Goal: Transaction & Acquisition: Subscribe to service/newsletter

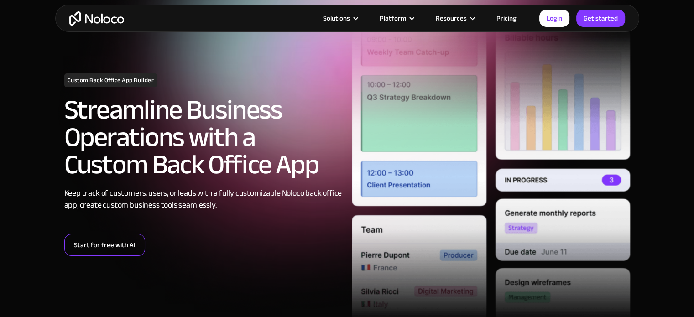
click at [118, 246] on link "Start for free with AI" at bounding box center [104, 245] width 81 height 22
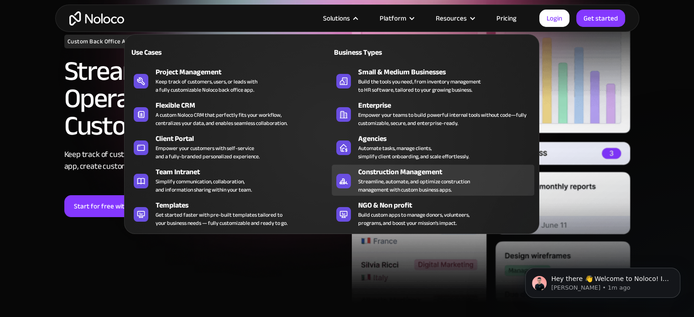
scroll to position [121, 0]
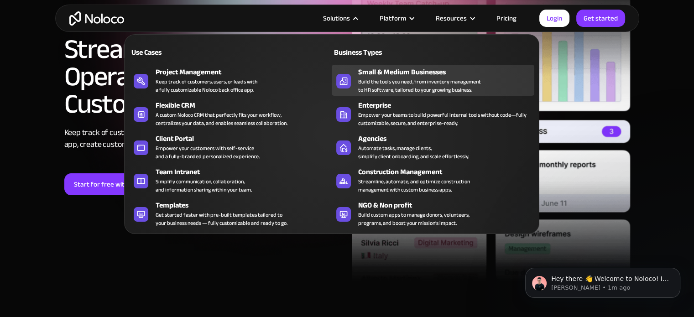
click at [376, 73] on div "Small & Medium Businesses" at bounding box center [448, 72] width 180 height 11
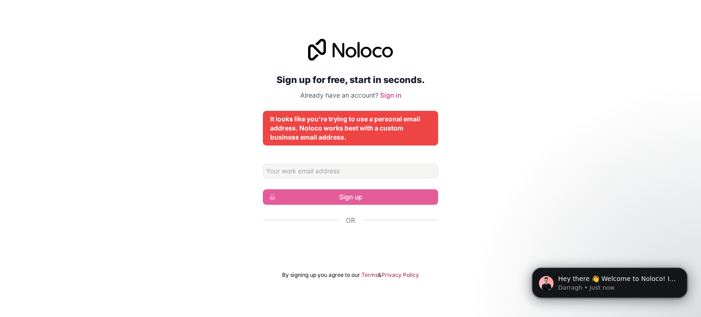
click at [499, 156] on div "Sign up for free, start in seconds. Already have an account? Sign in It looks l…" at bounding box center [350, 159] width 701 height 266
click at [339, 179] on form "Sign up Or By signing up you agree to our Terms & Privacy Policy" at bounding box center [350, 221] width 175 height 115
click at [331, 174] on input "Email address" at bounding box center [350, 171] width 175 height 15
type input "[EMAIL_ADDRESS][DOMAIN_NAME]"
click at [334, 186] on form "[EMAIL_ADDRESS][DOMAIN_NAME] Sign up Or By signing up you agree to our Terms & …" at bounding box center [350, 221] width 175 height 115
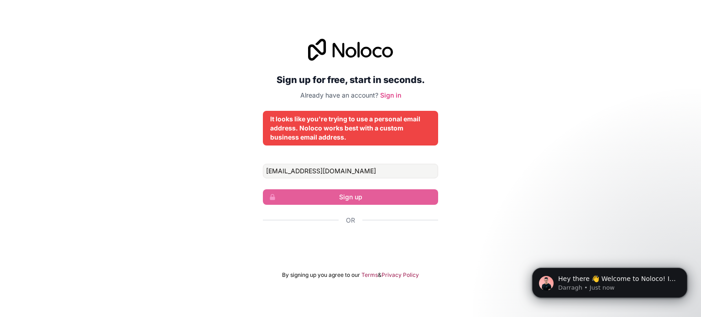
click at [355, 97] on span "Already have an account?" at bounding box center [339, 95] width 78 height 8
click at [396, 95] on link "Sign in" at bounding box center [390, 95] width 21 height 8
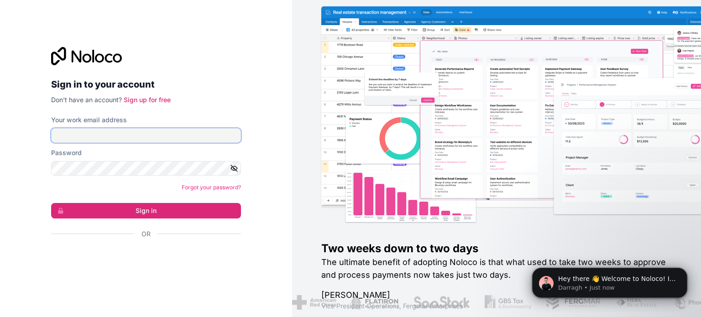
click at [111, 132] on input "Your work email address" at bounding box center [146, 135] width 190 height 15
type input "[EMAIL_ADDRESS][DOMAIN_NAME]"
click at [233, 168] on icon "button" at bounding box center [234, 168] width 8 height 8
click at [168, 202] on form "Your work email address golukumar3064798@gmail.com Password Forgot your passwor…" at bounding box center [146, 193] width 190 height 155
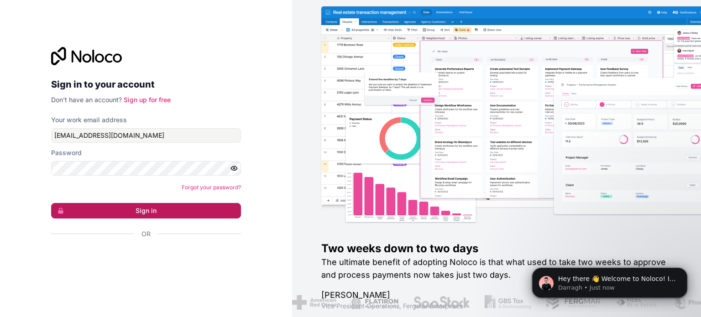
click at [169, 209] on button "Sign in" at bounding box center [146, 211] width 190 height 16
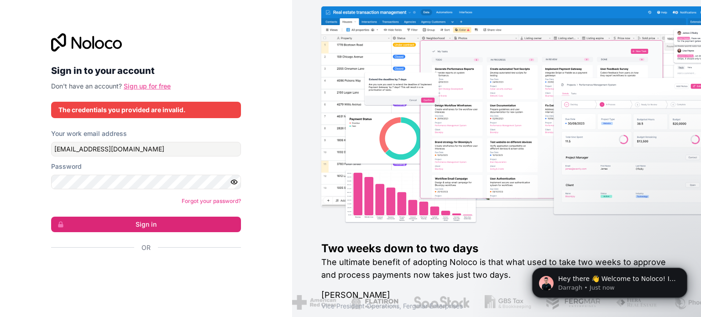
click at [148, 85] on link "Sign up for free" at bounding box center [147, 86] width 47 height 8
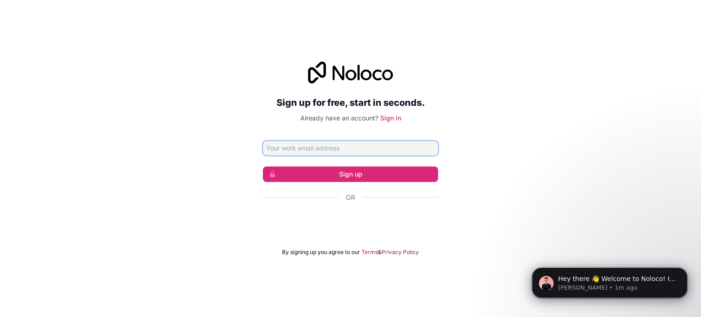
click at [331, 150] on input "Email address" at bounding box center [350, 148] width 175 height 15
type input "golukumar3064798@gmail.com"
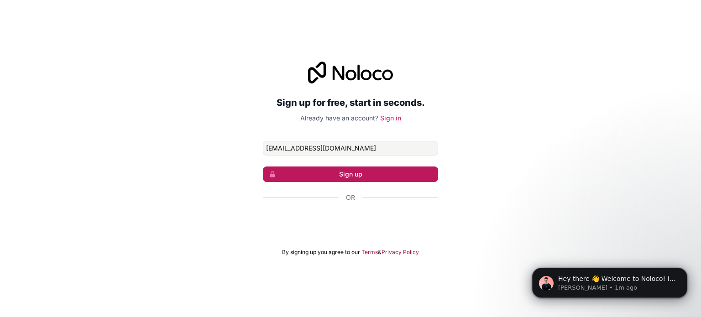
click at [330, 176] on button "Sign up" at bounding box center [350, 175] width 175 height 16
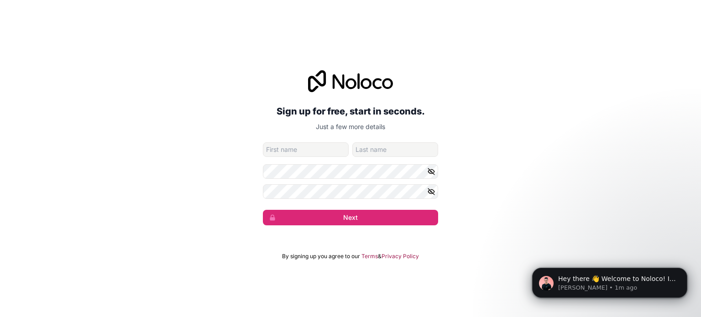
click at [316, 155] on input "given-name" at bounding box center [306, 149] width 86 height 15
type input "Krish"
click at [366, 147] on input "family-name" at bounding box center [395, 149] width 86 height 15
type input "Sharma"
click at [433, 171] on icon "button" at bounding box center [431, 172] width 8 height 8
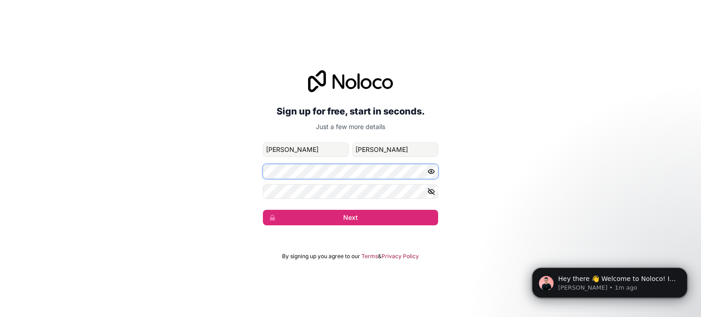
click at [188, 181] on div "Sign up for free, start in seconds. Just a few more details golukumar3064798@gm…" at bounding box center [350, 148] width 701 height 181
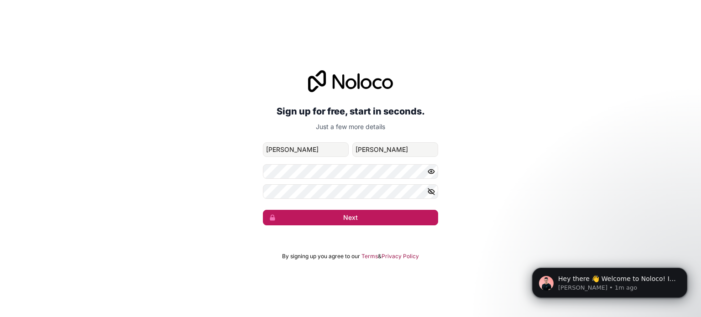
click at [415, 210] on button "Next" at bounding box center [350, 218] width 175 height 16
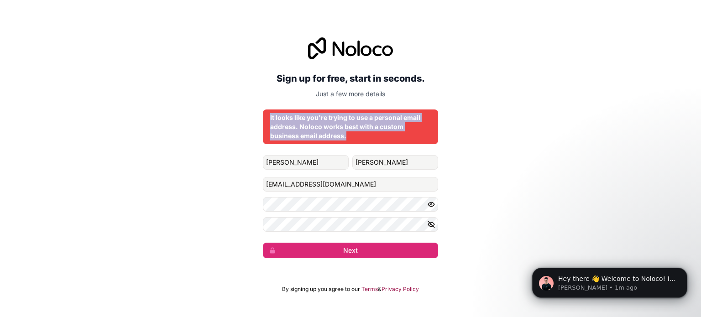
drag, startPoint x: 349, startPoint y: 133, endPoint x: 234, endPoint y: 116, distance: 116.3
click at [234, 116] on div "Sign up for free, start in seconds. Just a few more details It looks like you'r…" at bounding box center [350, 148] width 701 height 247
click at [350, 138] on div "It looks like you're trying to use a personal email address. Noloco works best …" at bounding box center [350, 126] width 161 height 27
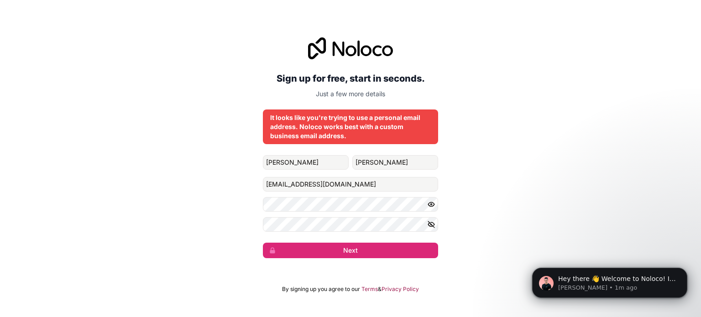
click at [337, 173] on form "Krish Sharma golukumar3064798@gmail.com Next" at bounding box center [350, 206] width 175 height 103
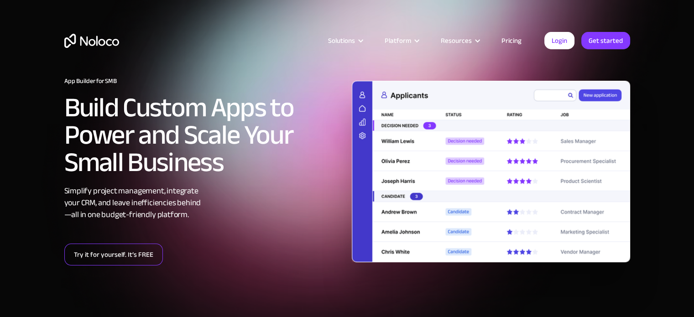
click at [131, 258] on link "Try it for yourself. It’s FREE" at bounding box center [113, 255] width 99 height 22
